Goal: Task Accomplishment & Management: Manage account settings

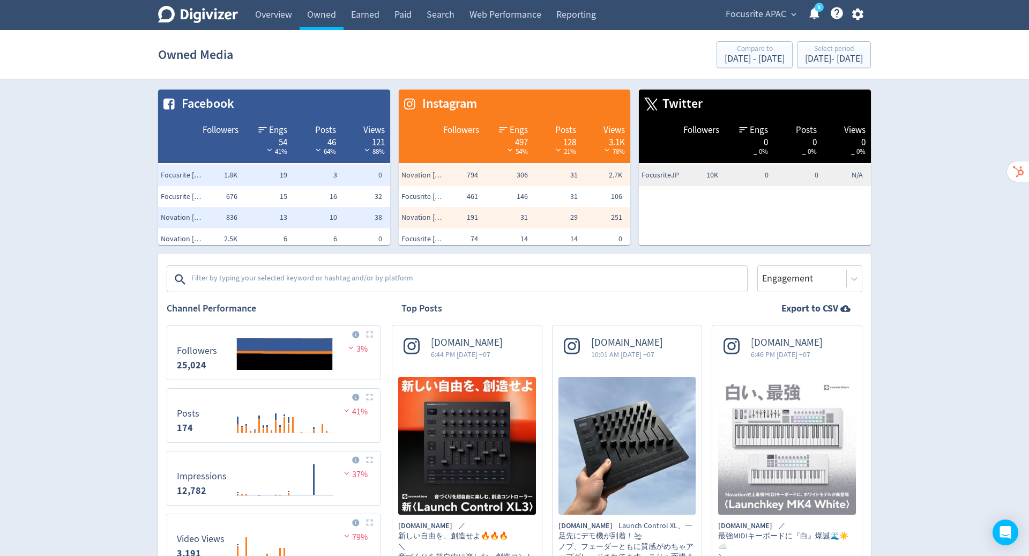
scroll to position [1231, 0]
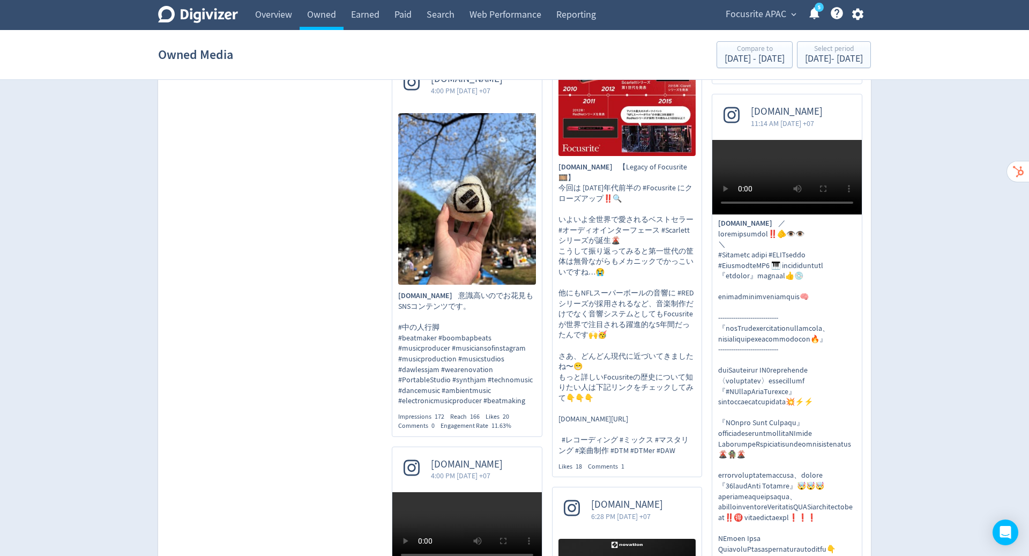
click at [780, 9] on span "Focusrite APAC" at bounding box center [756, 14] width 61 height 17
click at [857, 11] on div at bounding box center [514, 278] width 1029 height 556
click at [857, 17] on icon "button" at bounding box center [857, 15] width 11 height 12
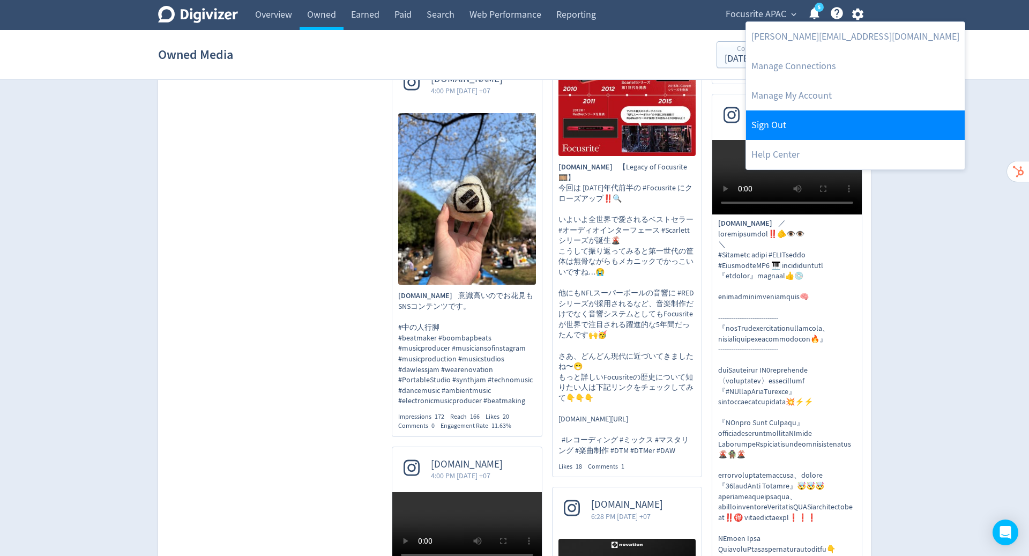
click at [827, 131] on link "Sign Out" at bounding box center [855, 124] width 219 height 29
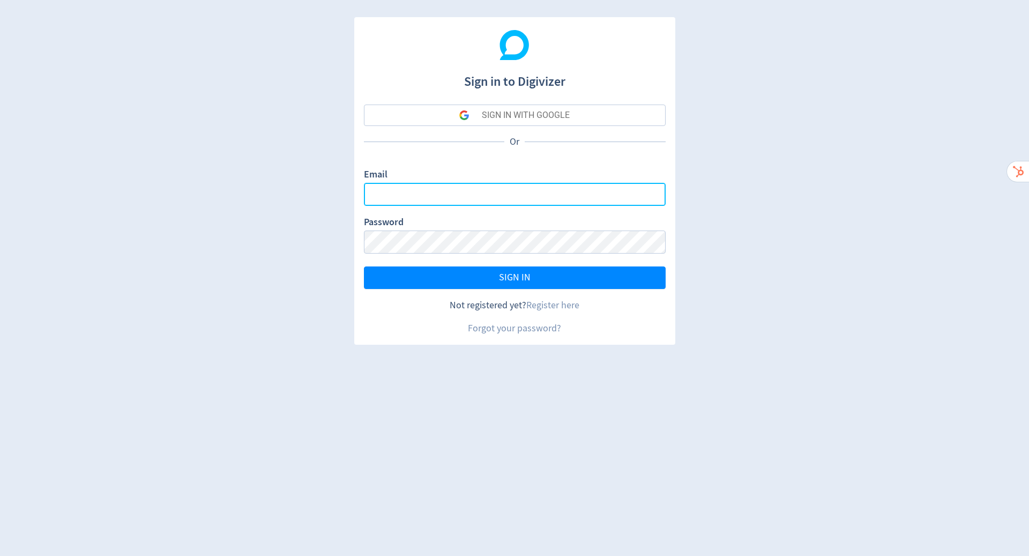
click at [580, 197] on input "Email" at bounding box center [515, 194] width 302 height 23
click at [0, 555] on com-1password-button at bounding box center [0, 556] width 0 height 0
type input "[PERSON_NAME][EMAIL_ADDRESS][DOMAIN_NAME]"
